Goal: Task Accomplishment & Management: Use online tool/utility

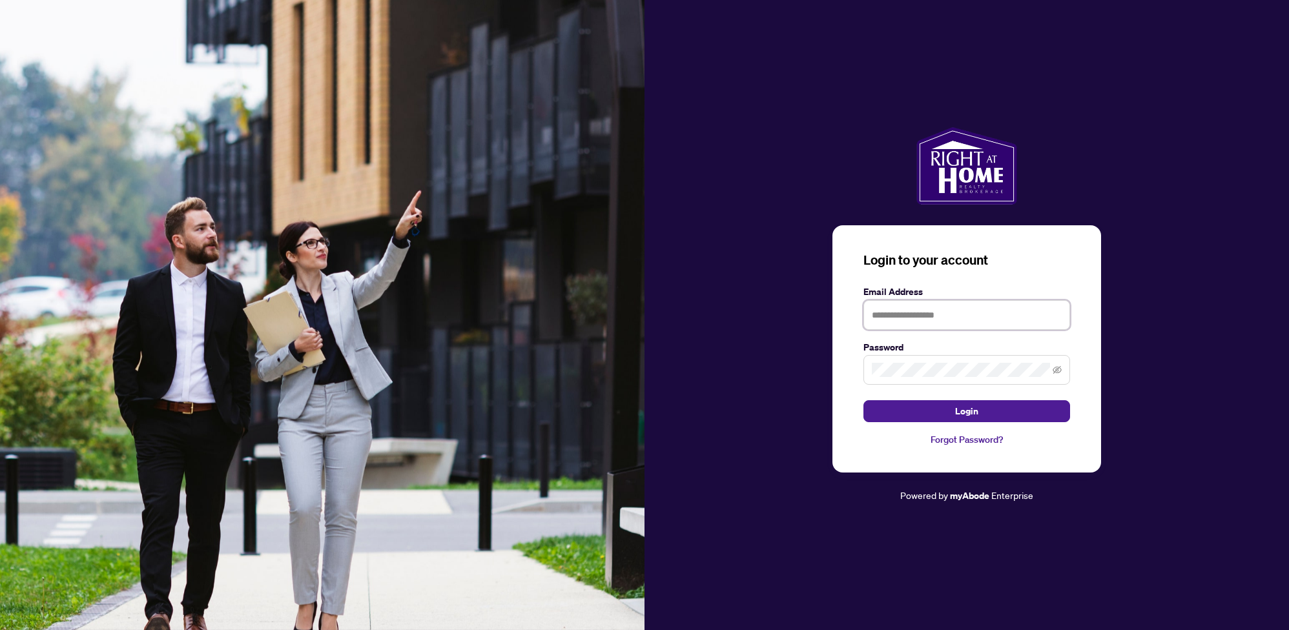
type input "**********"
click at [925, 419] on button "Login" at bounding box center [967, 411] width 207 height 22
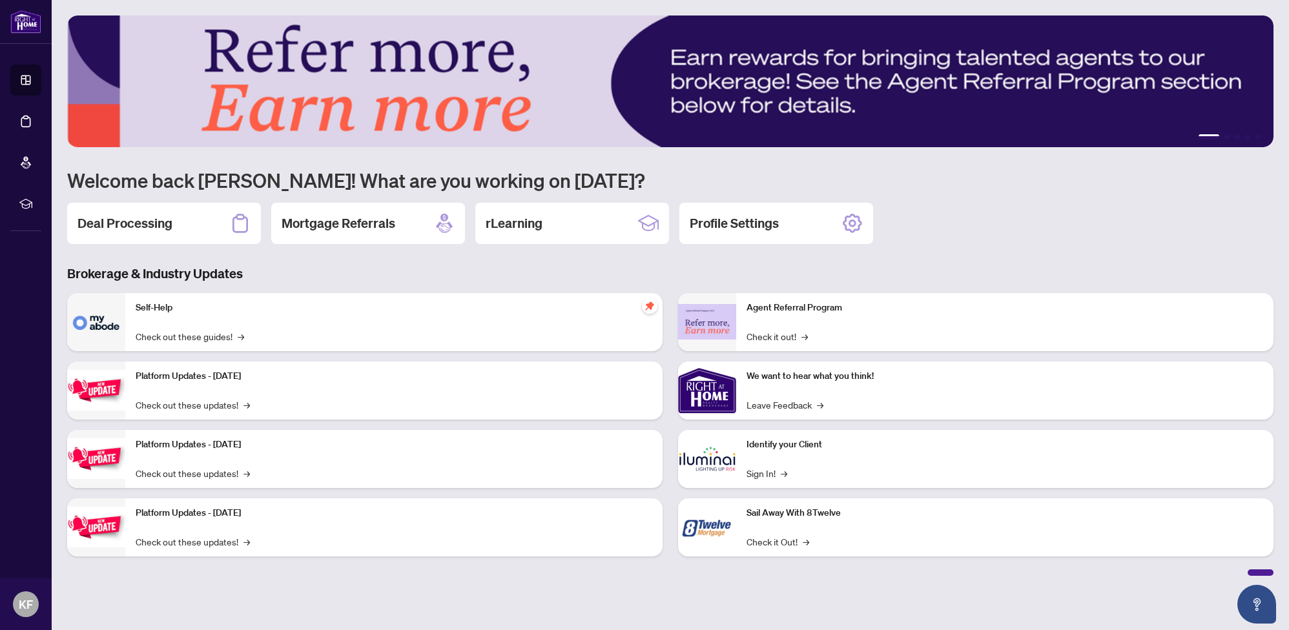
click at [154, 227] on h2 "Deal Processing" at bounding box center [125, 223] width 95 height 18
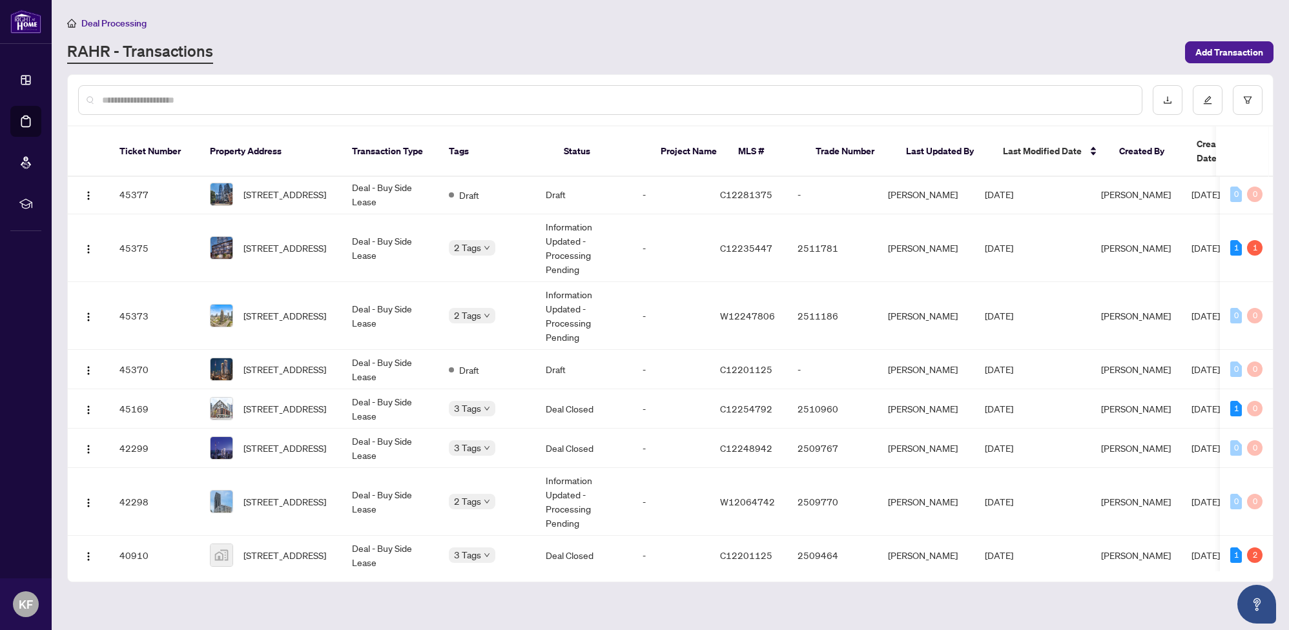
scroll to position [43, 0]
click at [298, 240] on span "[STREET_ADDRESS]" at bounding box center [285, 247] width 83 height 14
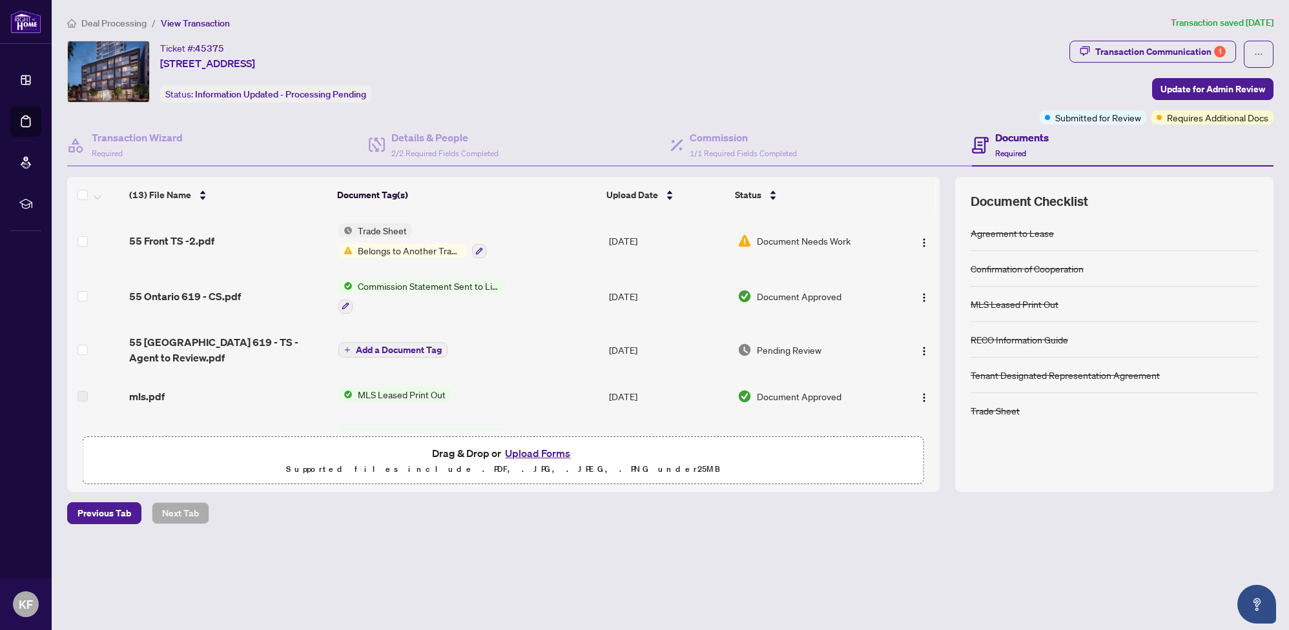
click at [380, 247] on span "Belongs to Another Transaction" at bounding box center [410, 251] width 114 height 14
click at [87, 554] on div "Deal Processing / View Transaction Transaction saved [DATE] Ticket #: 45375 619…" at bounding box center [670, 293] width 1217 height 554
